Goal: Information Seeking & Learning: Learn about a topic

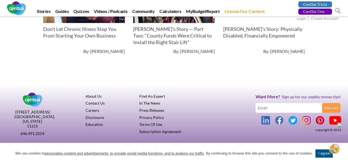
scroll to position [1395, 0]
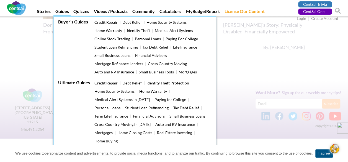
click at [63, 13] on link "Guides" at bounding box center [61, 13] width 17 height 8
click at [184, 114] on link "Small Business Loans" at bounding box center [187, 116] width 36 height 5
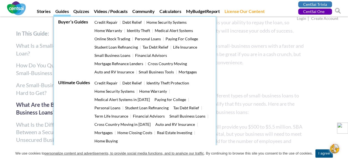
scroll to position [968, 0]
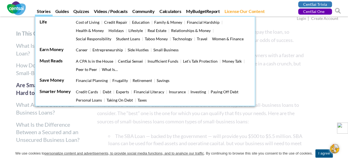
click at [207, 22] on link "Financial Hardship" at bounding box center [203, 22] width 33 height 5
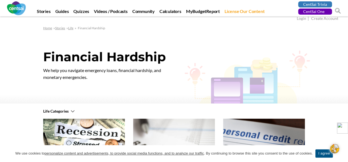
click at [145, 68] on p "We help you navigate emergency loans, financial hardship, and monetary emergenc…" at bounding box center [111, 74] width 136 height 14
click at [100, 84] on div at bounding box center [174, 60] width 348 height 87
drag, startPoint x: 100, startPoint y: 84, endPoint x: 99, endPoint y: 89, distance: 5.0
click at [100, 84] on div at bounding box center [174, 60] width 348 height 87
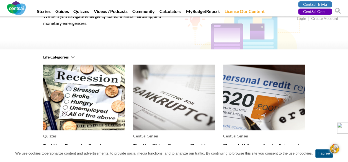
scroll to position [55, 0]
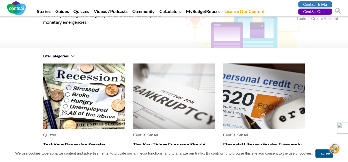
click at [72, 58] on link "Life Categories" at bounding box center [59, 56] width 32 height 5
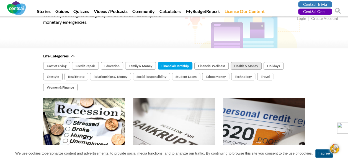
click at [237, 67] on link "Health & Money" at bounding box center [245, 65] width 31 height 7
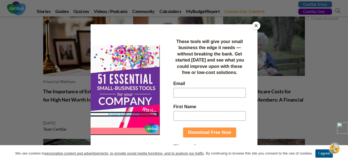
scroll to position [138, 0]
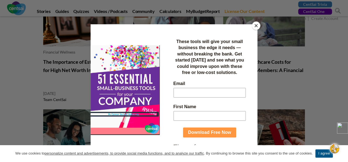
click at [256, 23] on button "Close" at bounding box center [256, 26] width 8 height 8
